Goal: Task Accomplishment & Management: Manage account settings

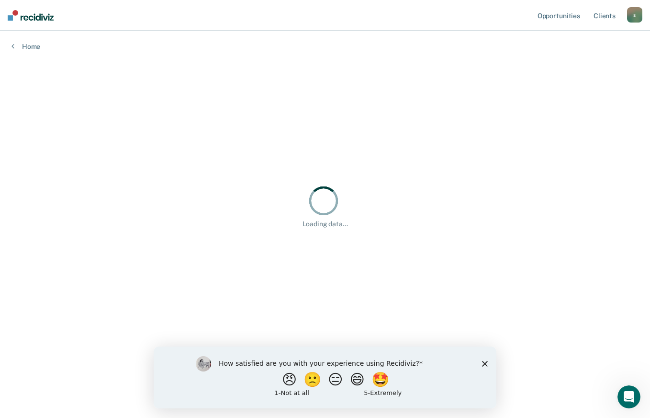
click at [488, 362] on icon "Close survey" at bounding box center [485, 363] width 6 height 6
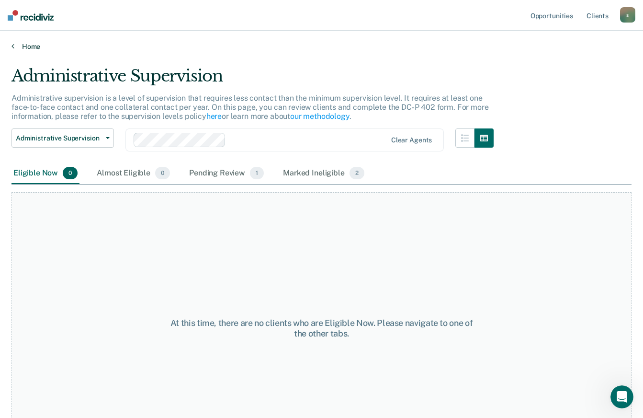
click at [24, 46] on link "Home" at bounding box center [321, 46] width 620 height 9
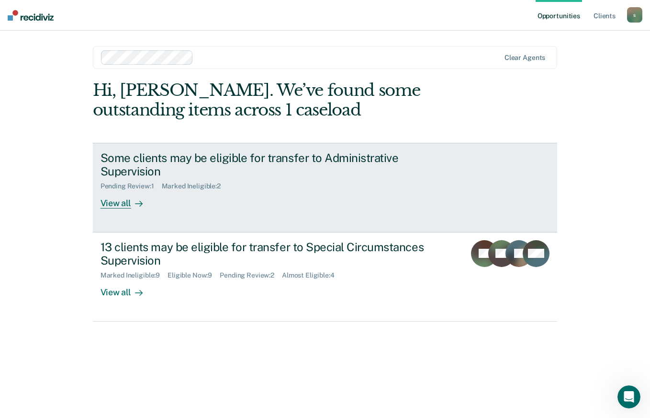
click at [129, 207] on div "View all" at bounding box center [128, 199] width 54 height 19
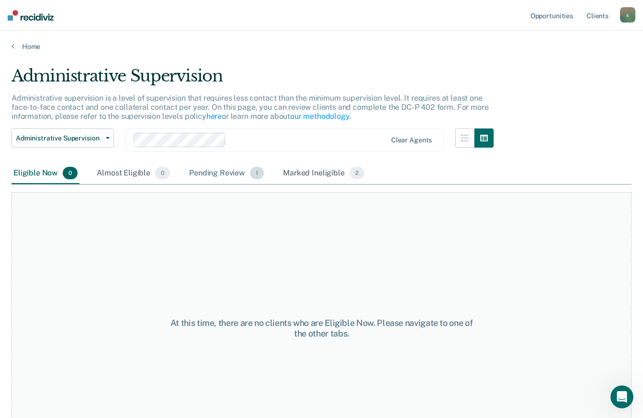
click at [213, 175] on div "Pending Review 1" at bounding box center [226, 173] width 79 height 21
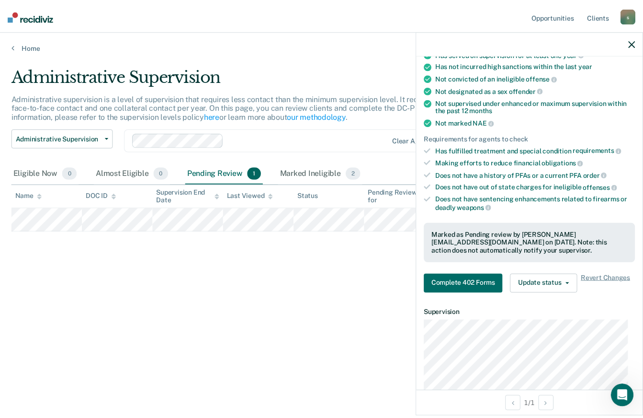
scroll to position [91, 0]
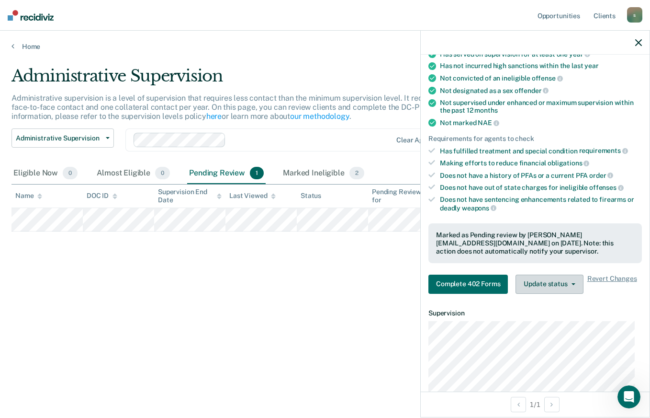
click at [561, 274] on button "Update status" at bounding box center [550, 283] width 68 height 19
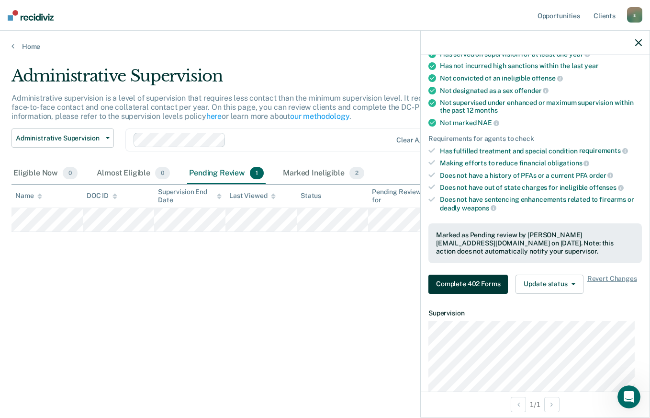
click at [478, 282] on button "Complete 402 Forms" at bounding box center [469, 283] width 80 height 19
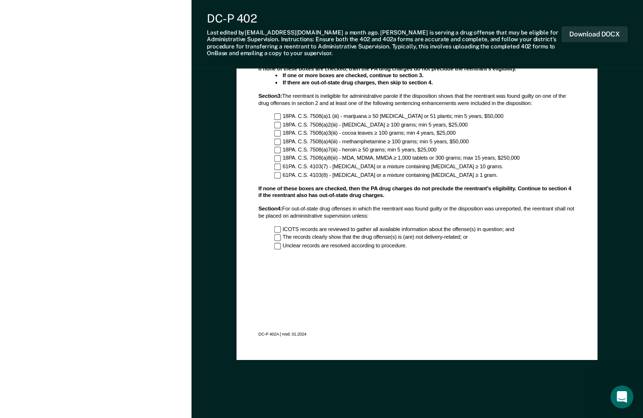
scroll to position [724, 0]
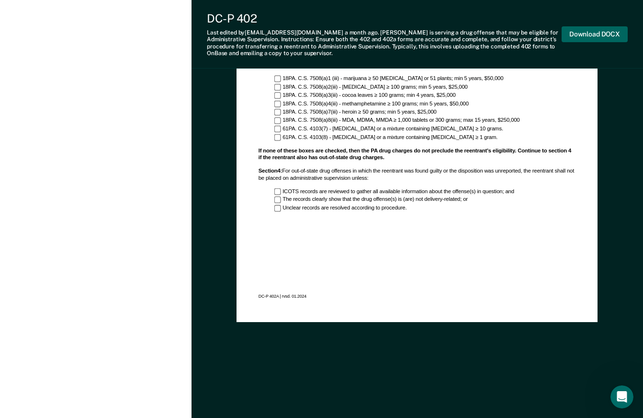
click at [615, 34] on button "Download DOCX" at bounding box center [595, 34] width 66 height 16
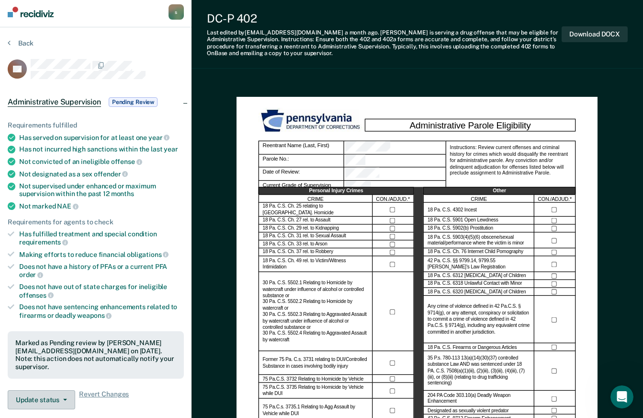
click at [42, 390] on button "Update status" at bounding box center [42, 399] width 68 height 19
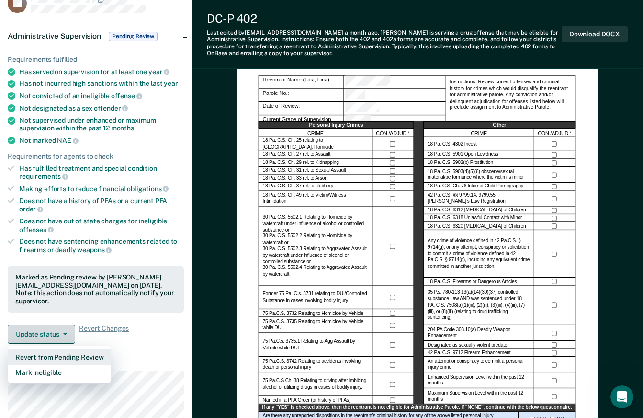
scroll to position [78, 0]
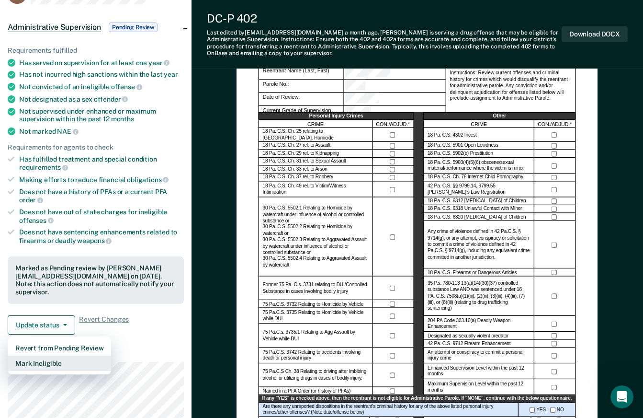
click at [30, 355] on button "Mark Ineligible" at bounding box center [59, 362] width 103 height 15
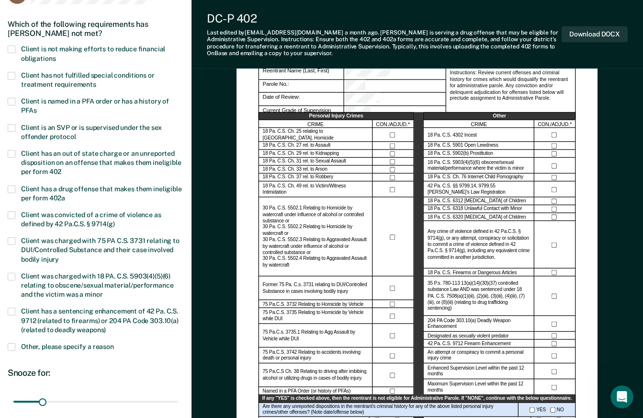
click at [20, 80] on label "Client has not fulfilled special conditions or treatment requirements" at bounding box center [96, 81] width 176 height 18
click at [96, 81] on input "Client has not fulfilled special conditions or treatment requirements" at bounding box center [96, 81] width 0 height 0
click at [11, 73] on span at bounding box center [12, 76] width 8 height 8
click at [96, 81] on input "Client has not fulfilled special conditions or treatment requirements" at bounding box center [96, 81] width 0 height 0
click at [17, 49] on label "Client is not making efforts to reduce financial obligations" at bounding box center [96, 55] width 176 height 18
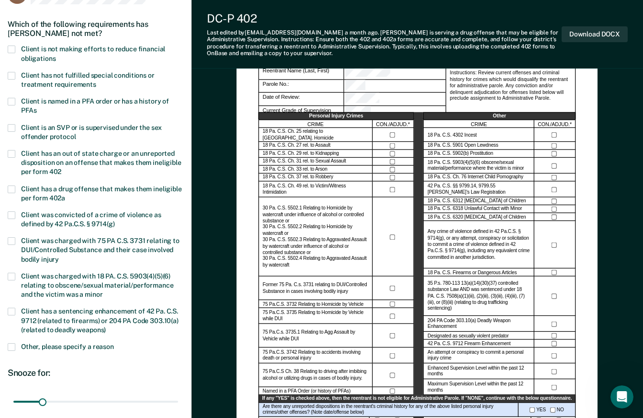
click at [56, 55] on input "Client is not making efforts to reduce financial obligations" at bounding box center [56, 55] width 0 height 0
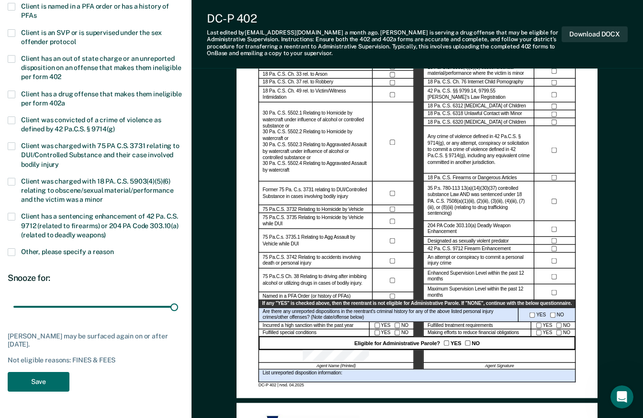
scroll to position [195, 0]
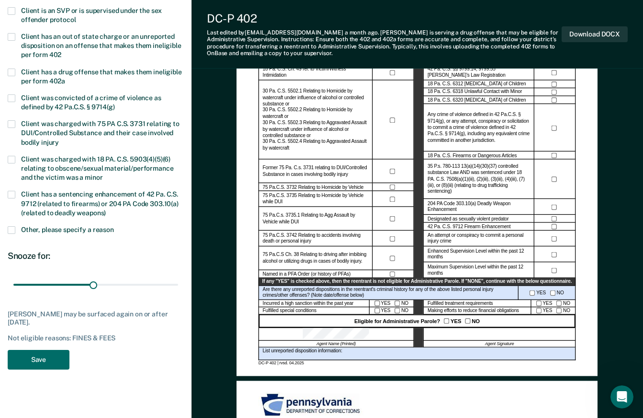
type input "88"
click at [30, 358] on button "Save" at bounding box center [39, 360] width 62 height 20
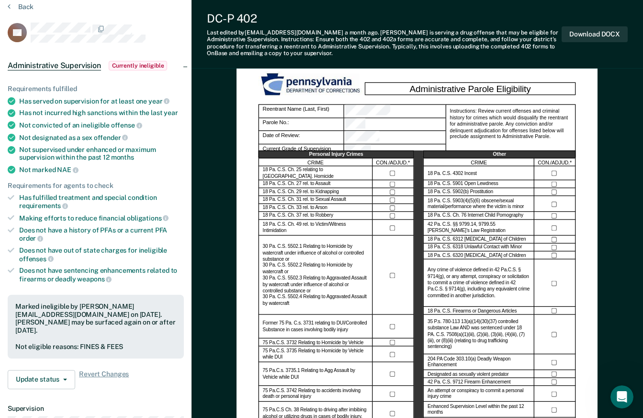
scroll to position [0, 0]
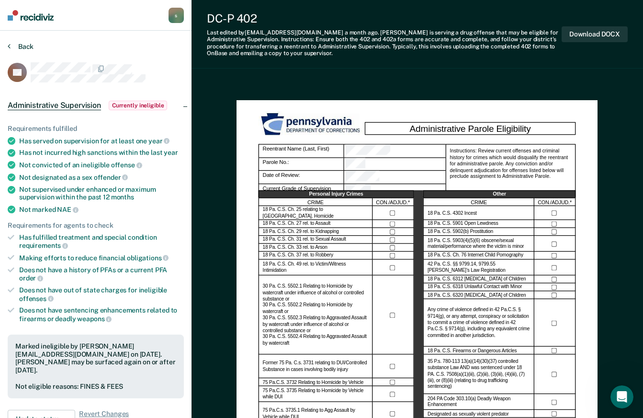
click at [22, 47] on button "Back" at bounding box center [21, 46] width 26 height 9
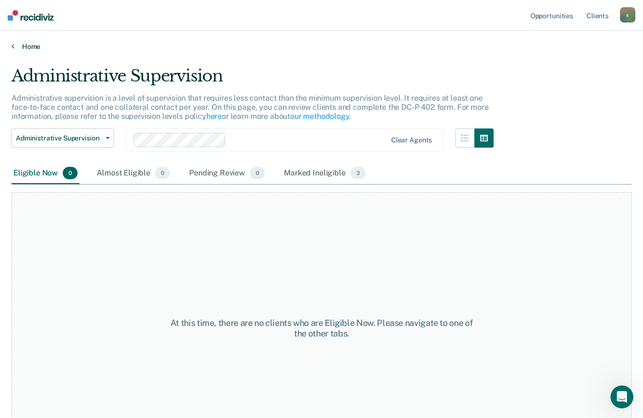
click at [24, 44] on link "Home" at bounding box center [321, 46] width 620 height 9
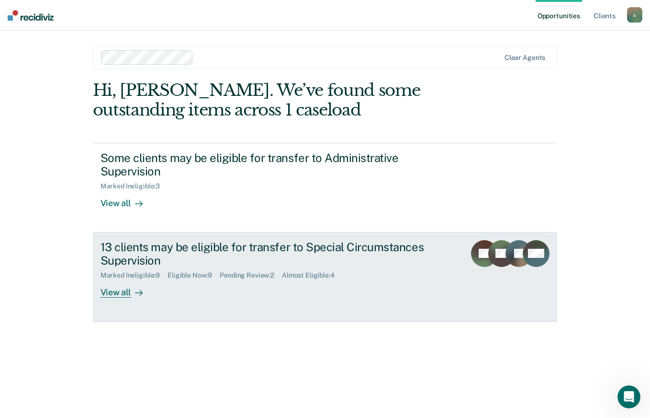
click at [120, 254] on div "13 clients may be eligible for transfer to Special Circumstances Supervision" at bounding box center [269, 254] width 336 height 28
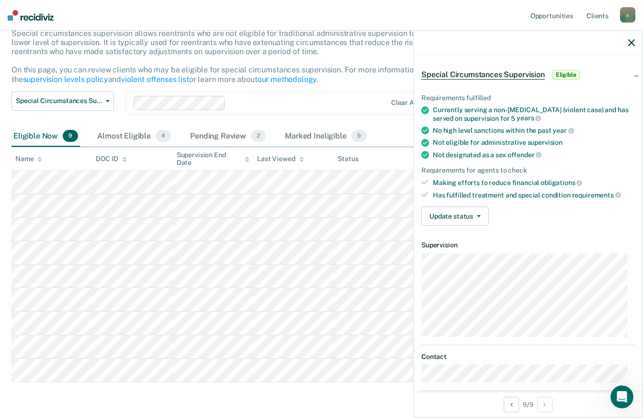
scroll to position [41, 0]
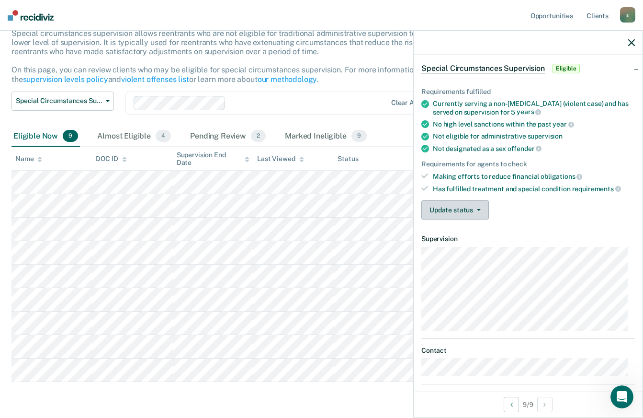
click at [475, 209] on button "Update status" at bounding box center [455, 209] width 68 height 19
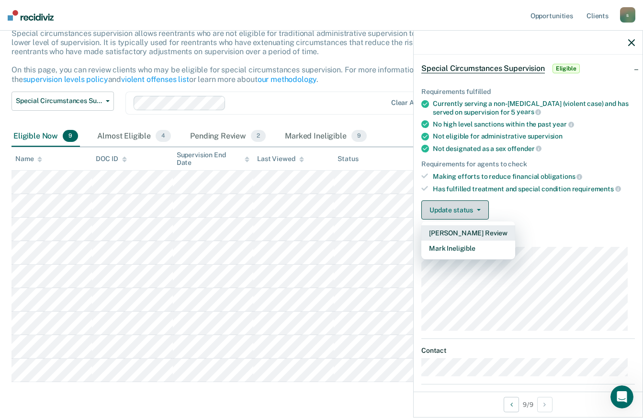
click at [500, 229] on button "[PERSON_NAME] Review" at bounding box center [468, 232] width 94 height 15
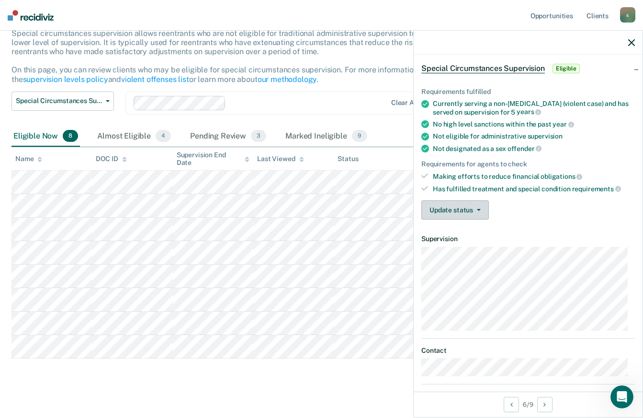
click at [468, 209] on button "Update status" at bounding box center [455, 209] width 68 height 19
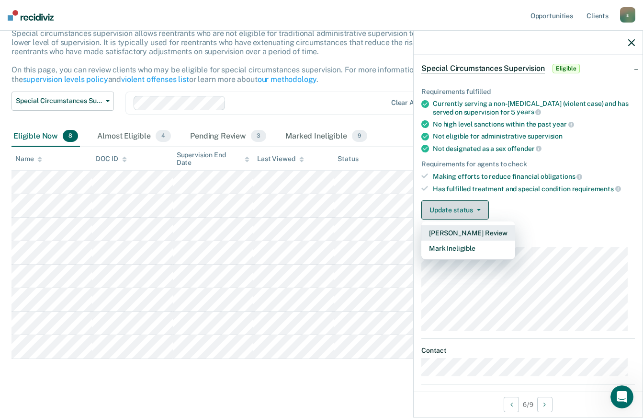
click at [485, 230] on button "[PERSON_NAME] Review" at bounding box center [468, 232] width 94 height 15
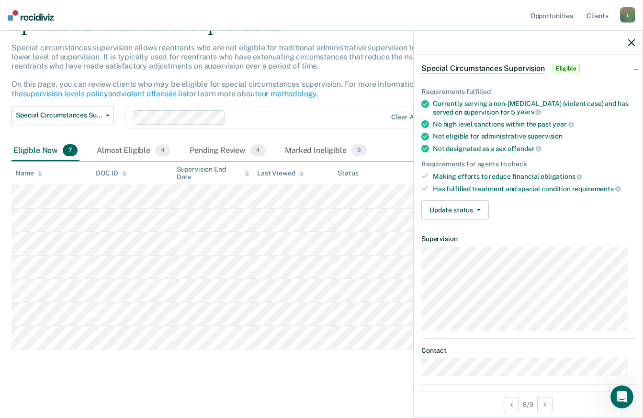
click at [471, 209] on button "Update status" at bounding box center [455, 209] width 68 height 19
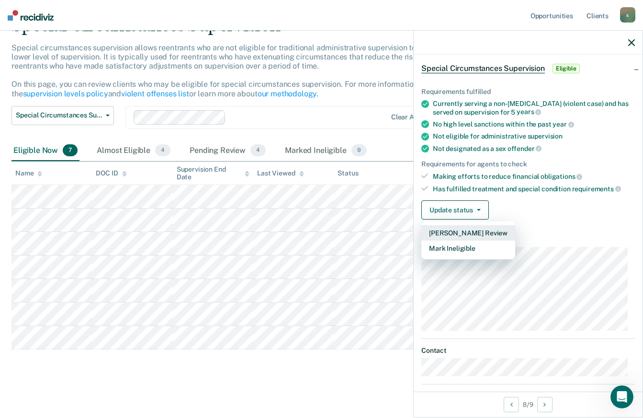
click at [497, 238] on button "[PERSON_NAME] Review" at bounding box center [468, 232] width 94 height 15
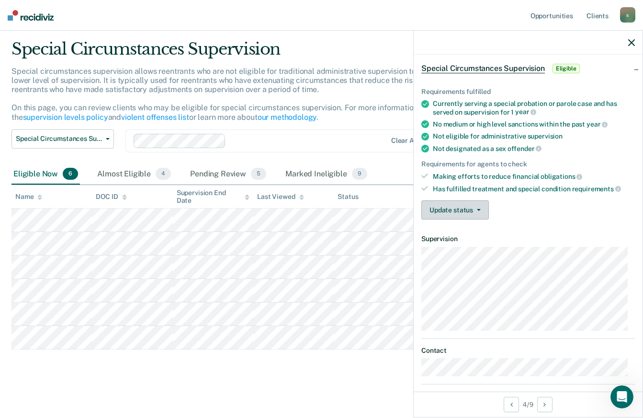
click at [477, 209] on icon "button" at bounding box center [479, 210] width 4 height 2
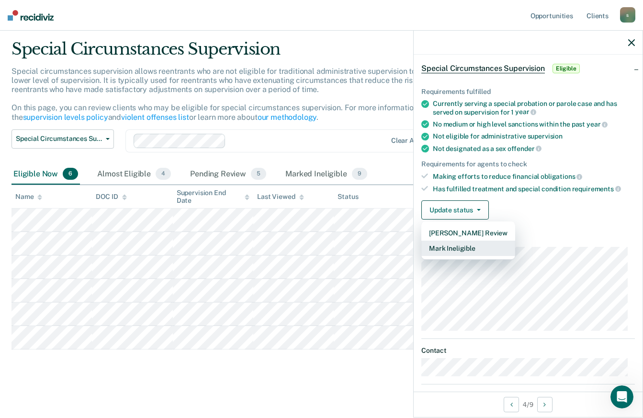
click at [487, 250] on button "Mark Ineligible" at bounding box center [468, 247] width 94 height 15
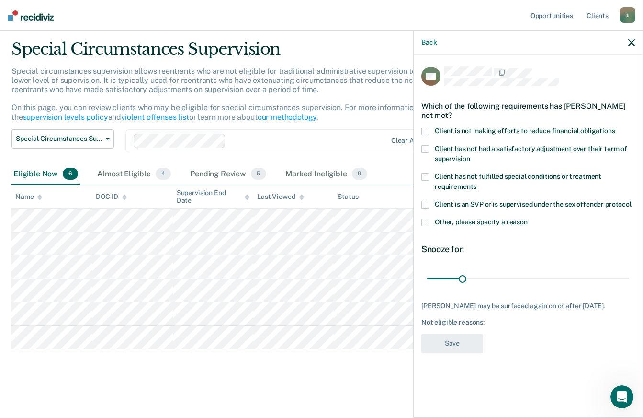
click at [424, 131] on span at bounding box center [425, 131] width 8 height 8
click at [615, 127] on input "Client is not making efforts to reduce financial obligations" at bounding box center [615, 127] width 0 height 0
click at [449, 348] on button "Save" at bounding box center [452, 343] width 62 height 20
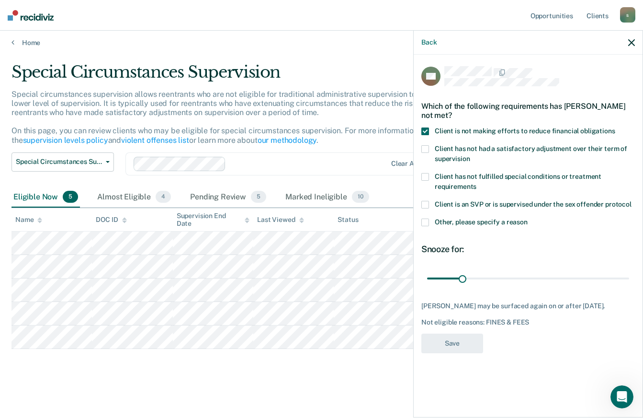
scroll to position [3, 0]
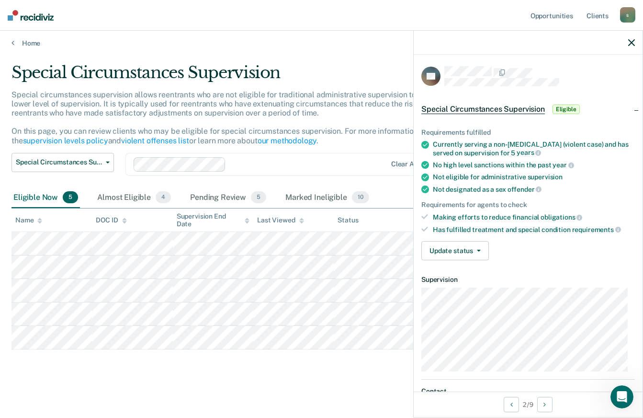
click at [451, 243] on button "Update status" at bounding box center [455, 250] width 68 height 19
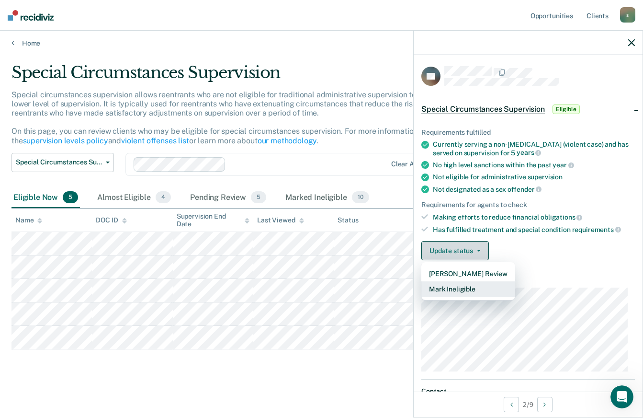
click at [442, 285] on button "Mark Ineligible" at bounding box center [468, 288] width 94 height 15
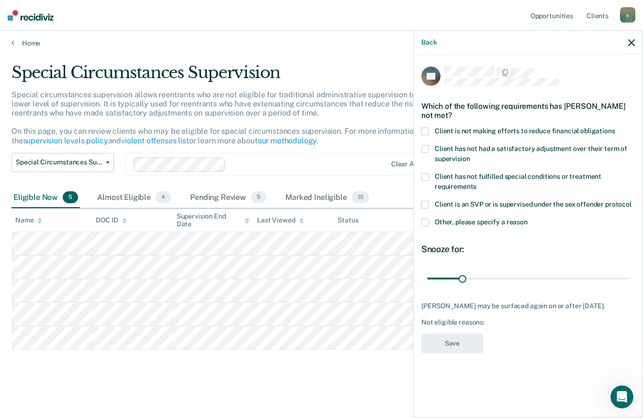
click at [426, 131] on span at bounding box center [425, 131] width 8 height 8
click at [615, 127] on input "Client is not making efforts to reduce financial obligations" at bounding box center [615, 127] width 0 height 0
type input "87"
click at [468, 341] on button "Save" at bounding box center [452, 343] width 62 height 20
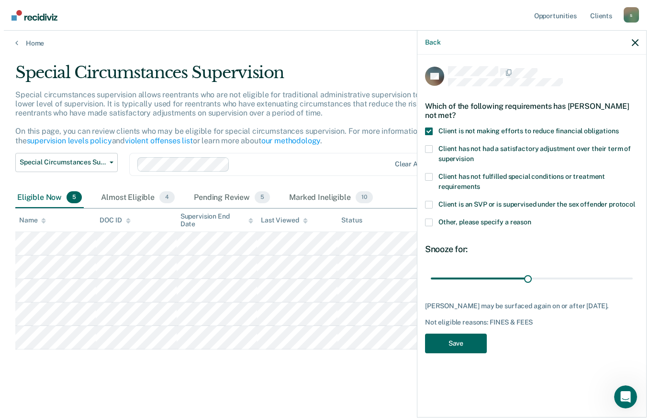
scroll to position [0, 0]
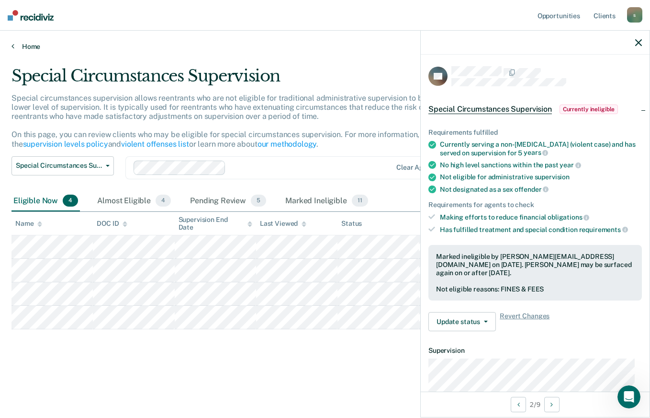
click at [20, 46] on link "Home" at bounding box center [324, 46] width 627 height 9
